Goal: Information Seeking & Learning: Learn about a topic

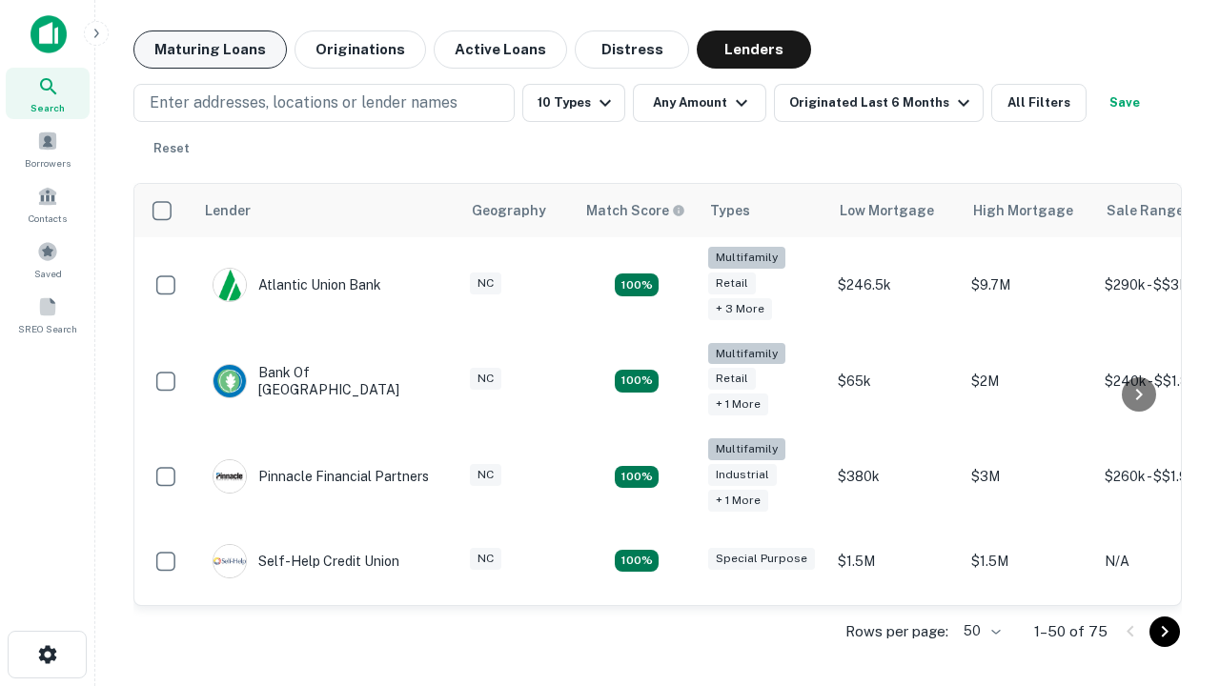
click at [210, 50] on button "Maturing Loans" at bounding box center [210, 50] width 154 height 38
